Goal: Transaction & Acquisition: Obtain resource

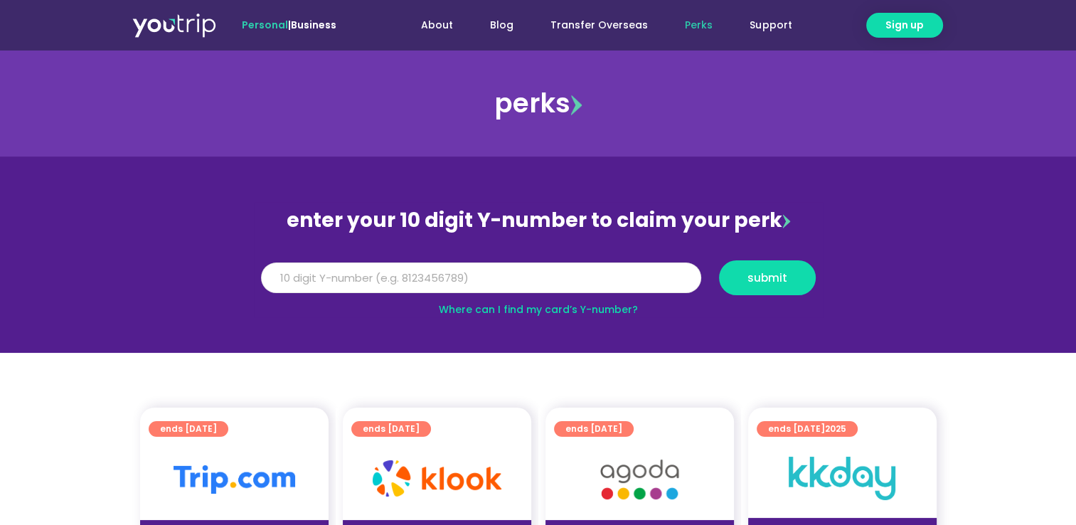
click at [490, 282] on input "Y Number" at bounding box center [481, 277] width 440 height 31
type input "8119993988"
click at [749, 274] on span "submit" at bounding box center [767, 277] width 40 height 11
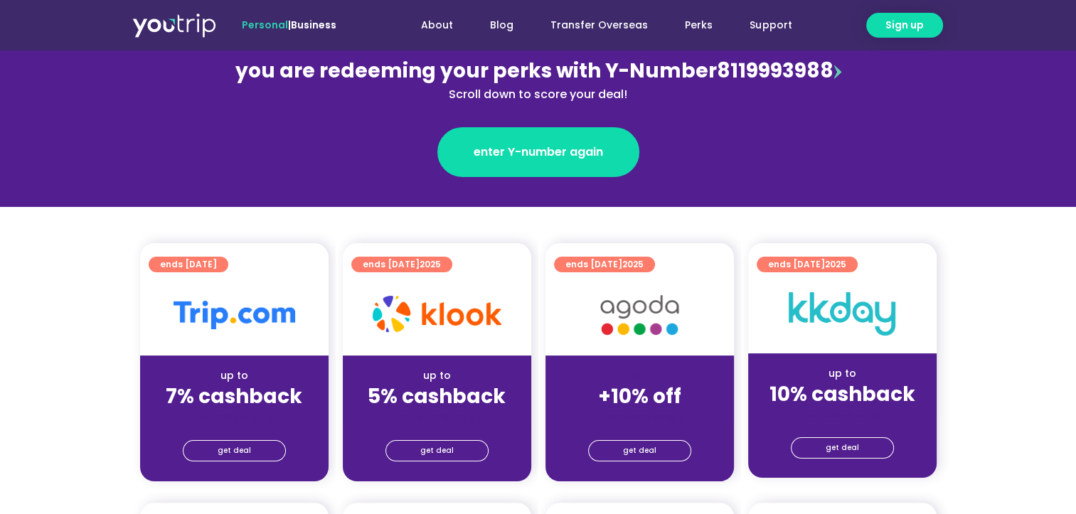
scroll to position [213, 0]
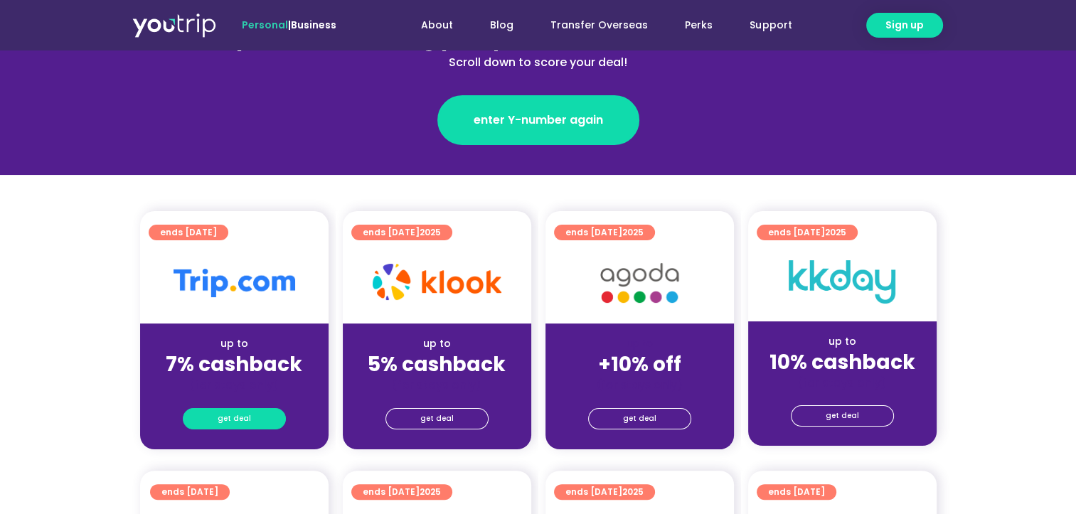
click at [229, 418] on span "get deal" at bounding box center [234, 419] width 33 height 20
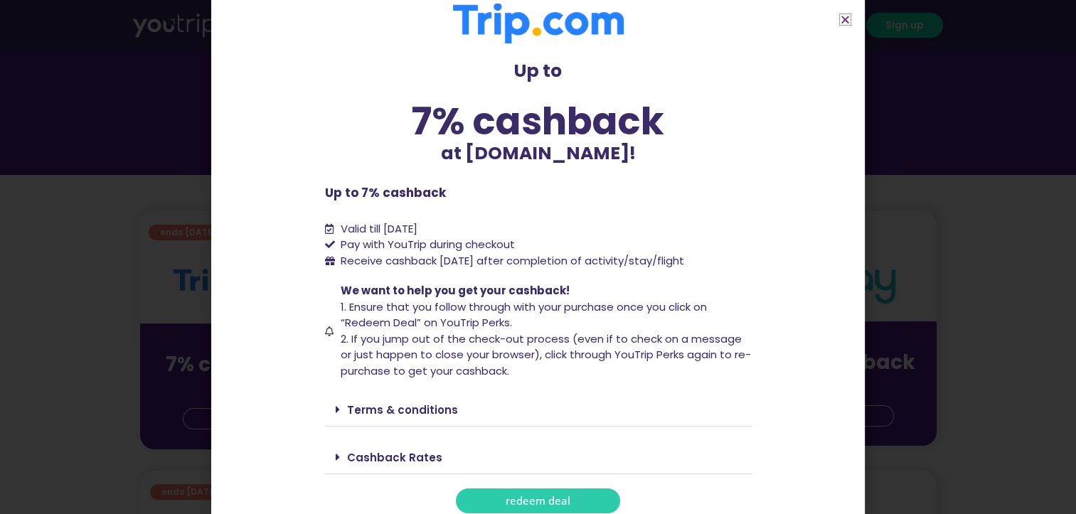
scroll to position [28, 0]
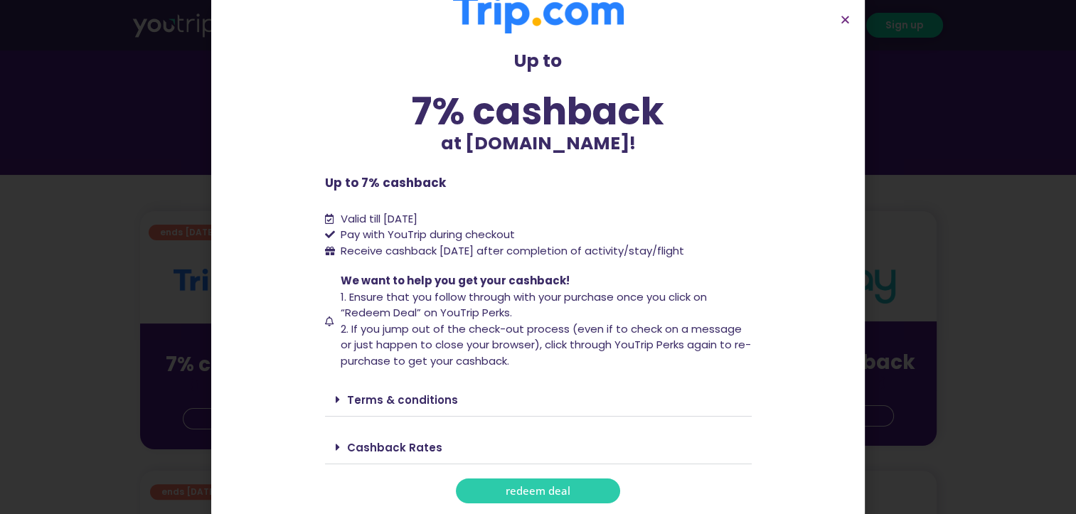
click at [397, 452] on link "Cashback Rates" at bounding box center [394, 447] width 95 height 15
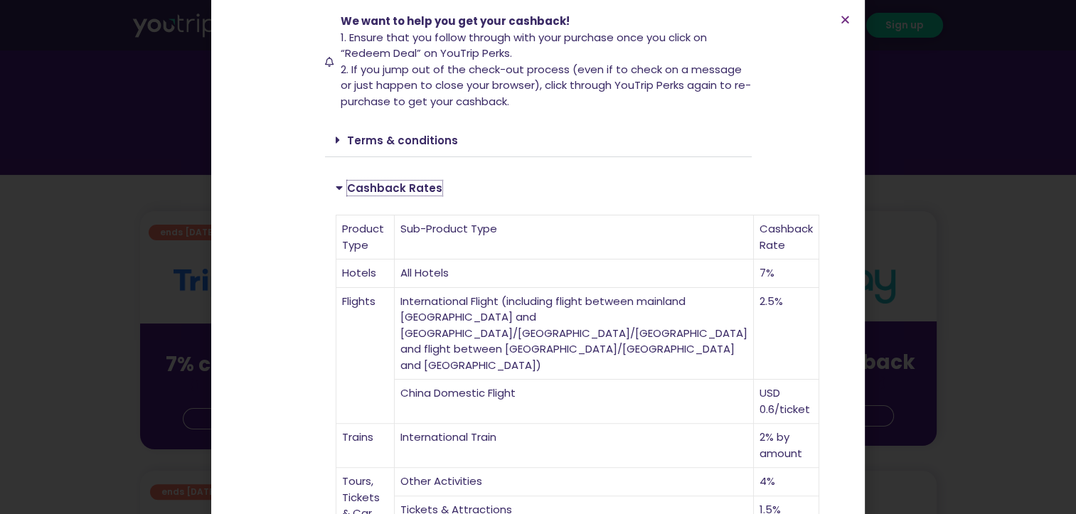
scroll to position [312, 0]
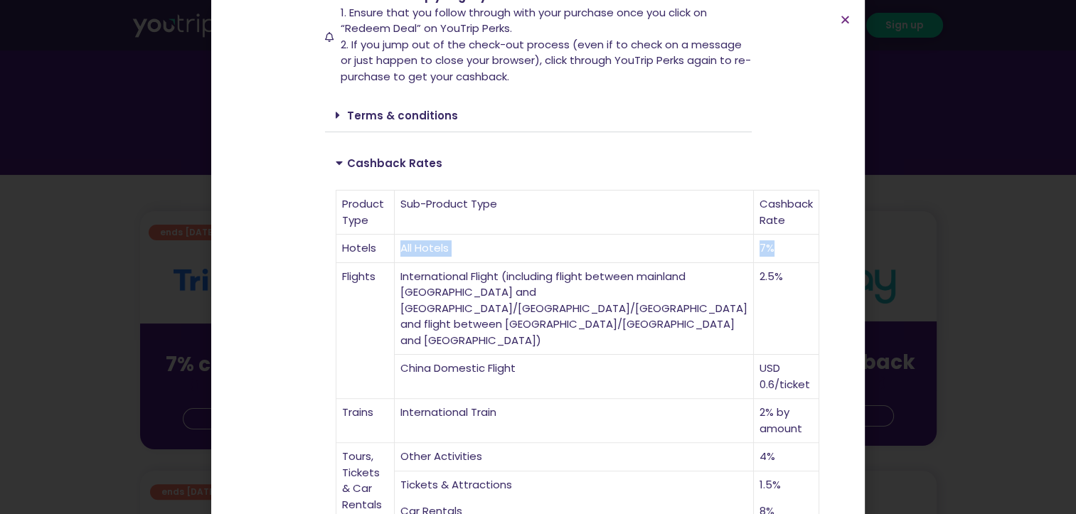
drag, startPoint x: 400, startPoint y: 226, endPoint x: 725, endPoint y: 243, distance: 325.4
click at [725, 243] on tr "Hotels All Hotels 7%" at bounding box center [577, 249] width 483 height 28
drag, startPoint x: 725, startPoint y: 243, endPoint x: 775, endPoint y: 267, distance: 56.0
click at [775, 267] on section "Up to 7% cashback at [DOMAIN_NAME]! Up to 7% cashback at [DOMAIN_NAME]! Up to 7…" at bounding box center [537, 238] width 653 height 1101
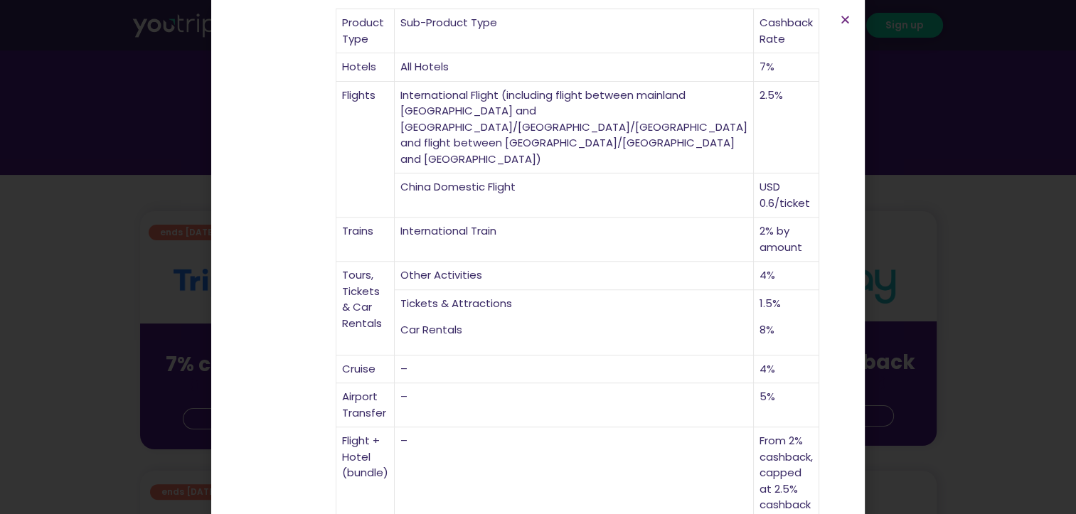
scroll to position [495, 0]
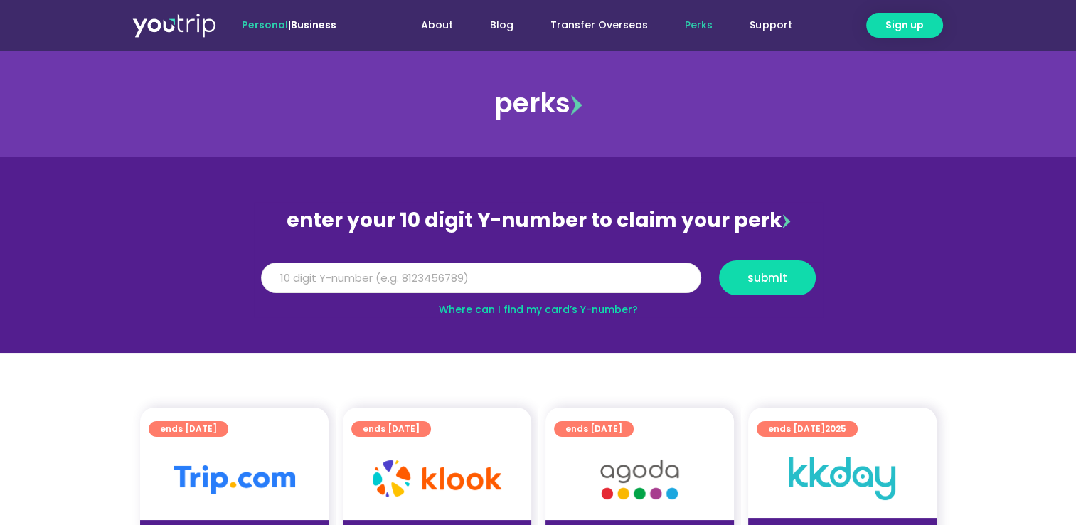
click at [488, 283] on input "Y Number" at bounding box center [481, 277] width 440 height 31
type input "8119993988"
click at [789, 288] on button "submit" at bounding box center [767, 277] width 97 height 35
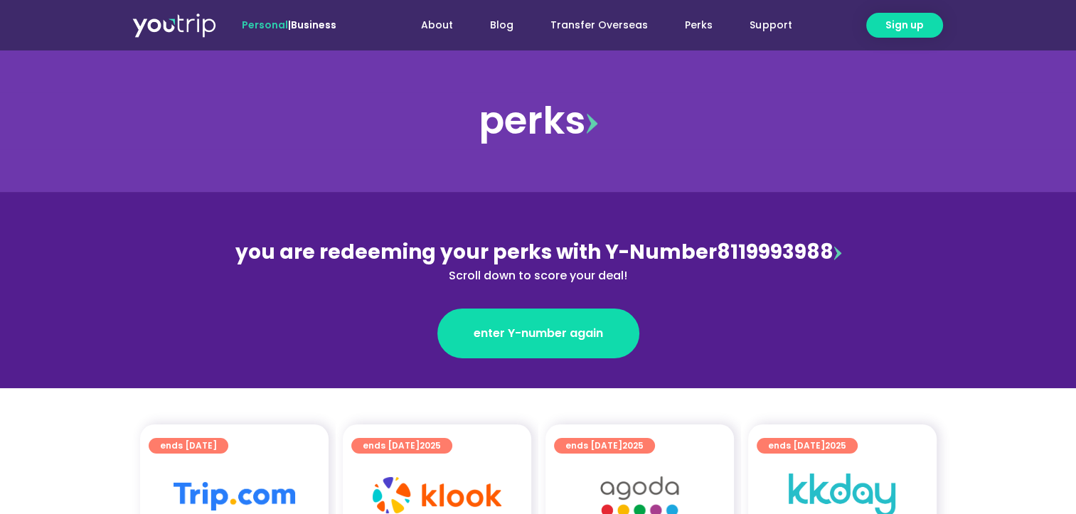
scroll to position [213, 0]
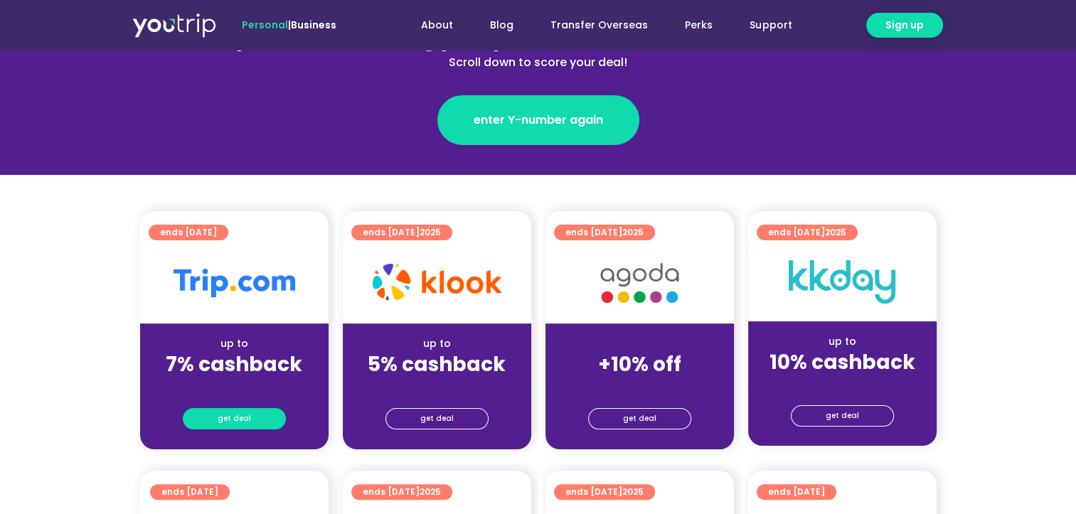
click at [225, 417] on span "get deal" at bounding box center [234, 419] width 33 height 20
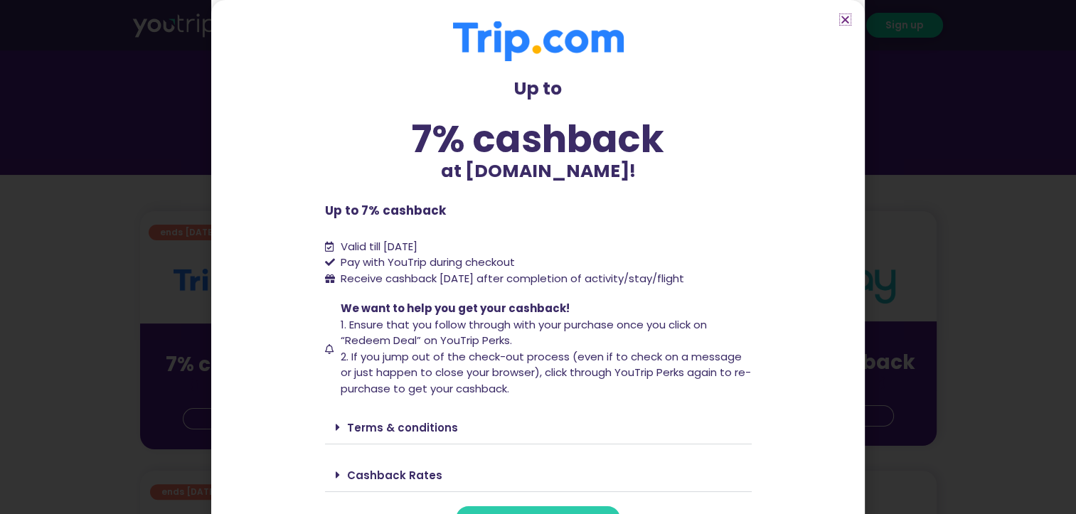
scroll to position [28, 0]
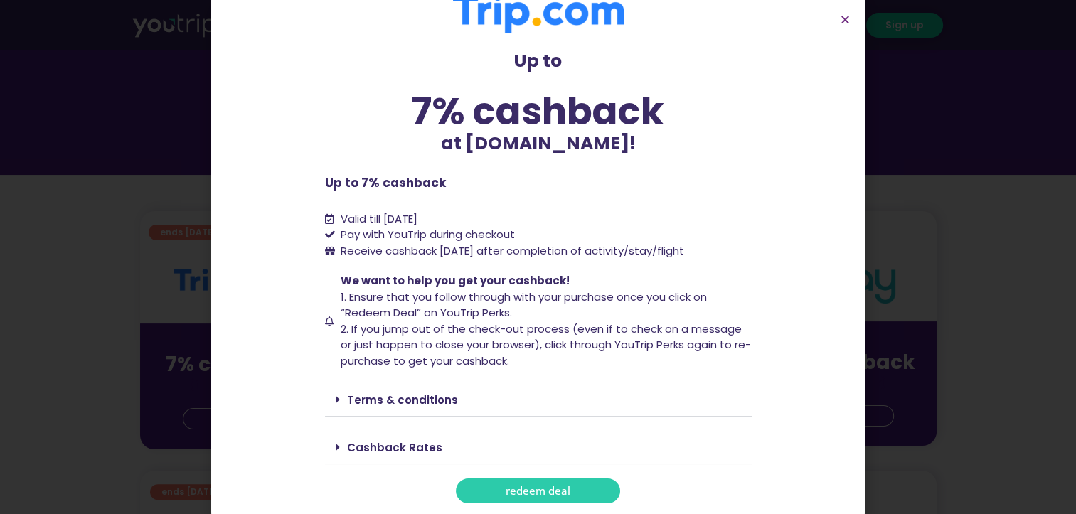
click at [499, 495] on link "redeem deal" at bounding box center [538, 491] width 164 height 25
